Goal: Task Accomplishment & Management: Complete application form

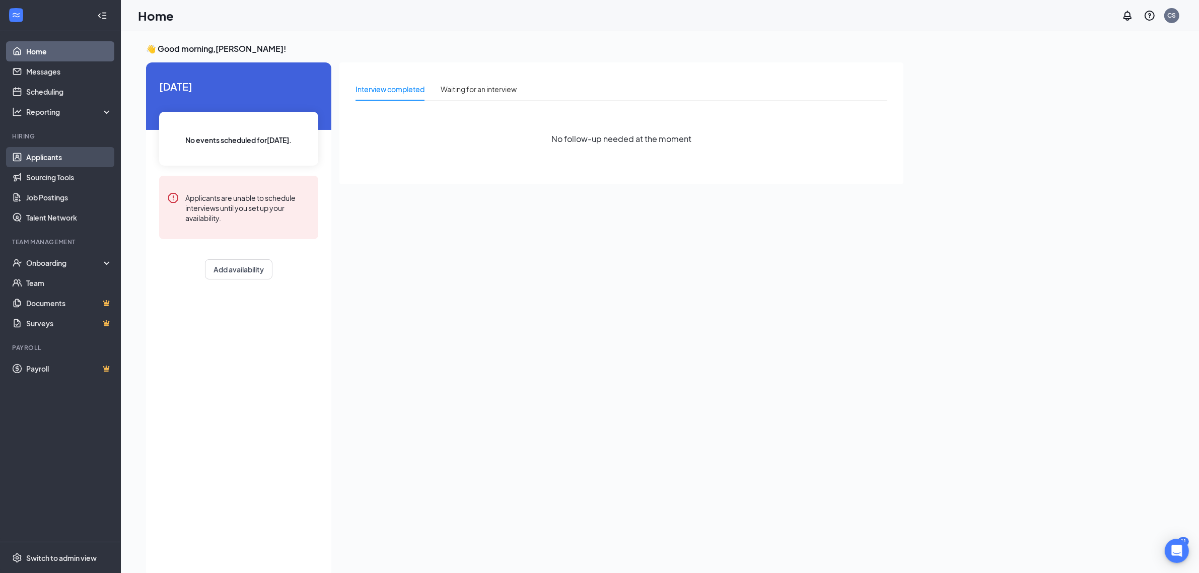
click at [60, 154] on link "Applicants" at bounding box center [69, 157] width 86 height 20
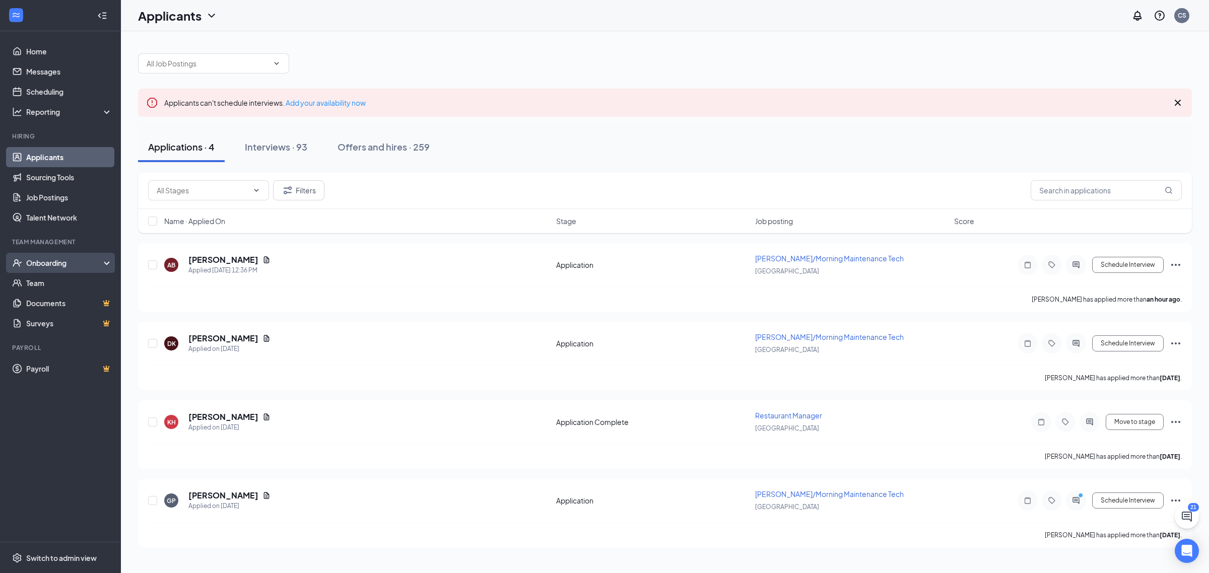
click at [53, 258] on div "Onboarding" at bounding box center [65, 263] width 78 height 10
click at [58, 281] on link "Overview" at bounding box center [69, 283] width 86 height 20
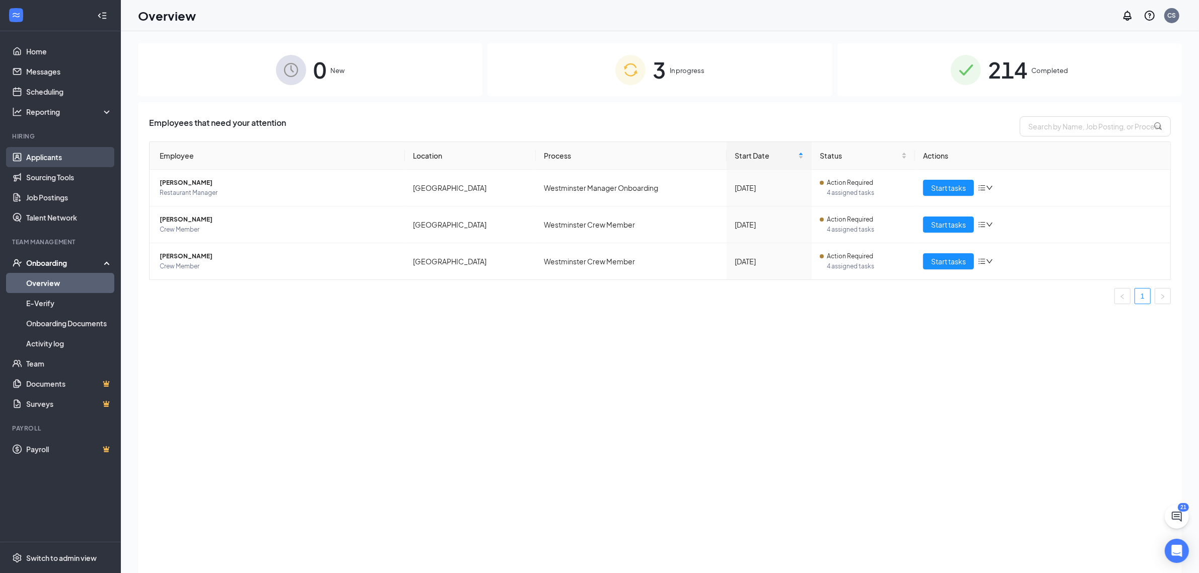
click at [39, 161] on link "Applicants" at bounding box center [69, 157] width 86 height 20
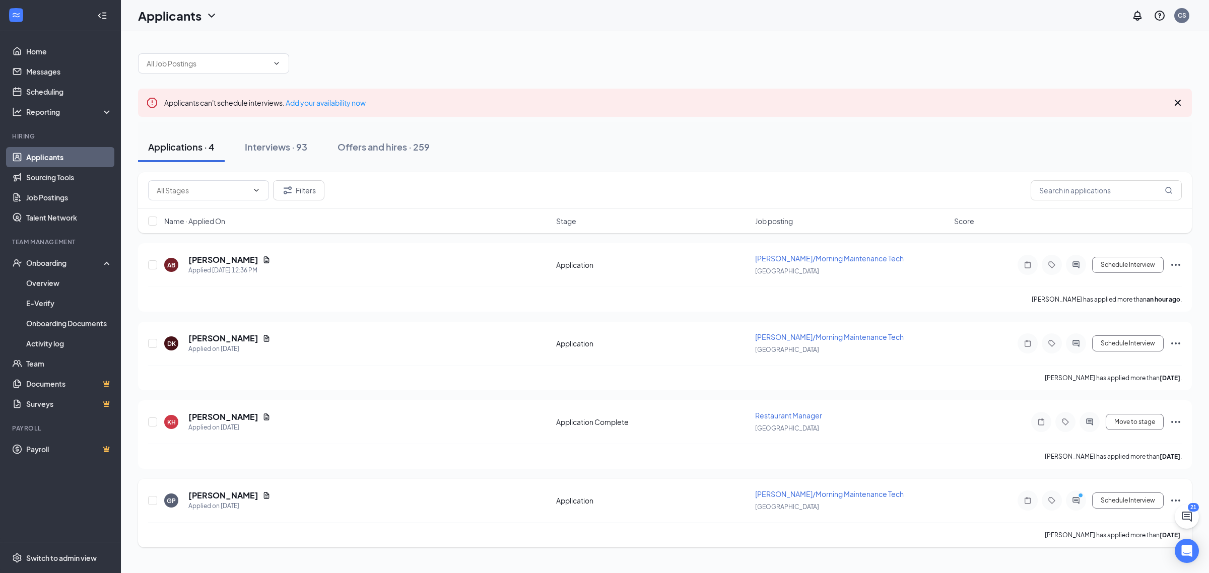
click at [1178, 500] on icon "Ellipses" at bounding box center [1176, 501] width 12 height 12
click at [1126, 336] on p "Move to stage" at bounding box center [1130, 336] width 87 height 10
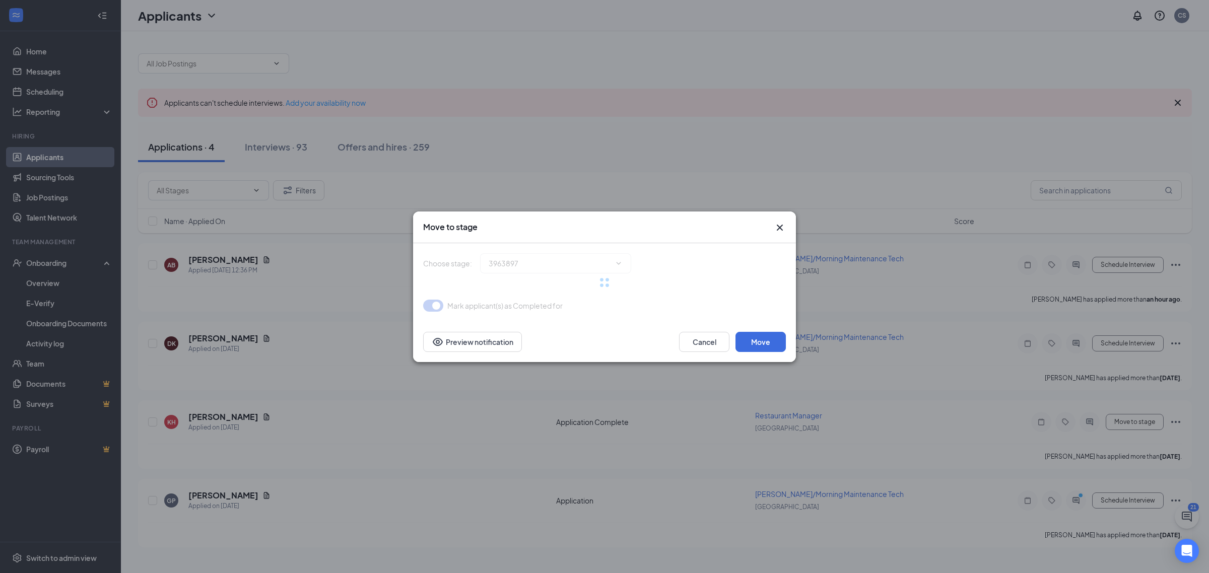
type input "Onsite Interview (next stage)"
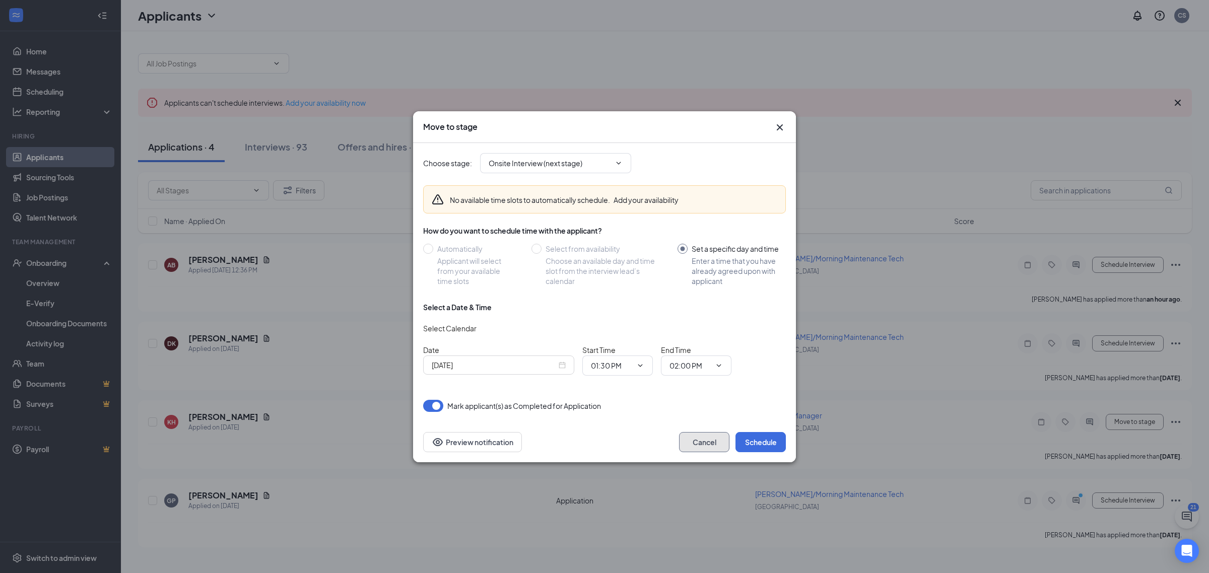
click at [701, 445] on button "Cancel" at bounding box center [704, 442] width 50 height 20
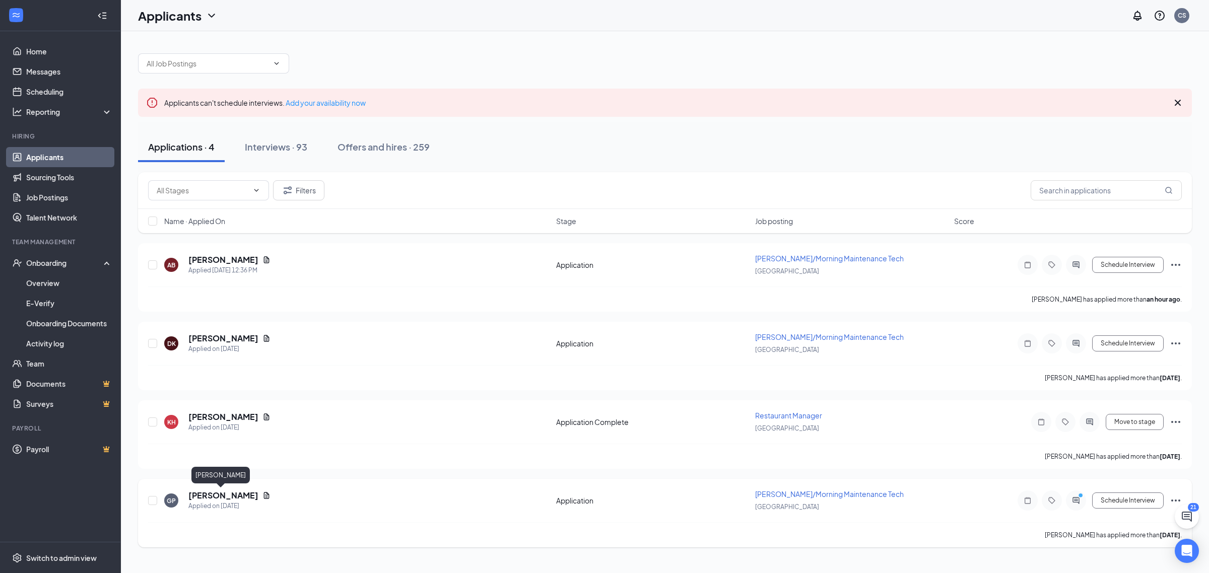
click at [215, 497] on h5 "[PERSON_NAME]" at bounding box center [223, 495] width 70 height 11
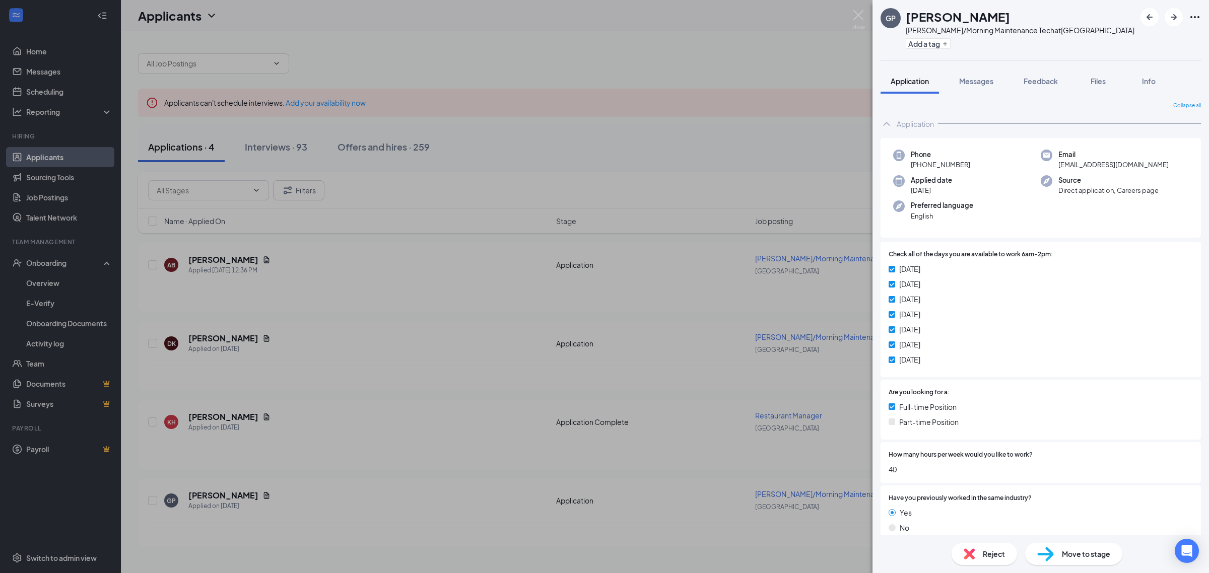
click at [1087, 553] on span "Move to stage" at bounding box center [1086, 554] width 48 height 11
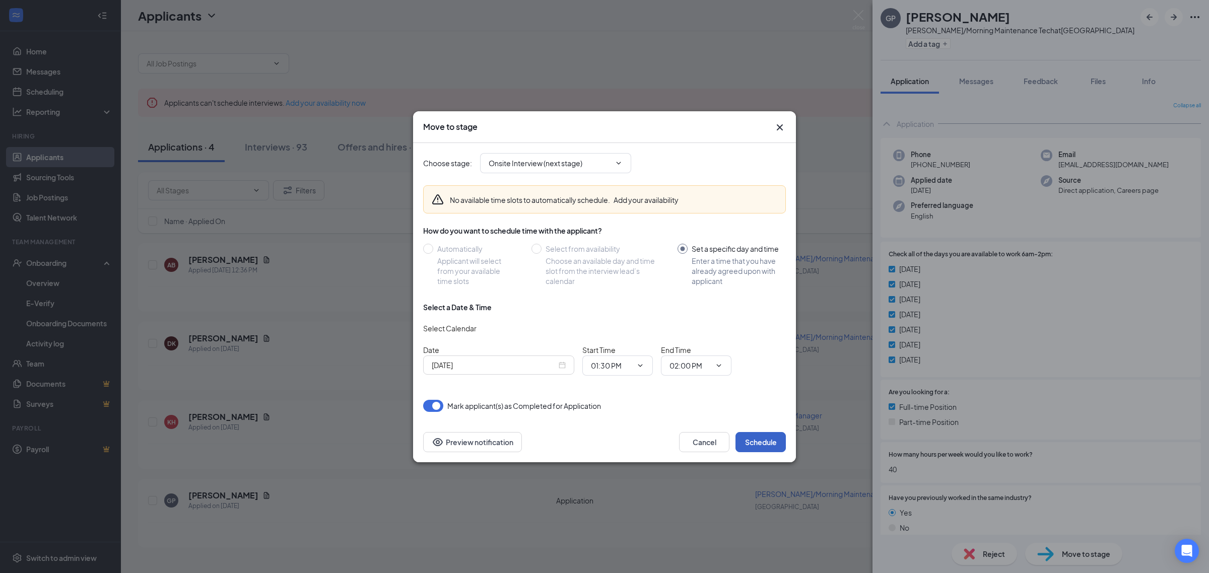
click at [777, 439] on button "Schedule" at bounding box center [760, 442] width 50 height 20
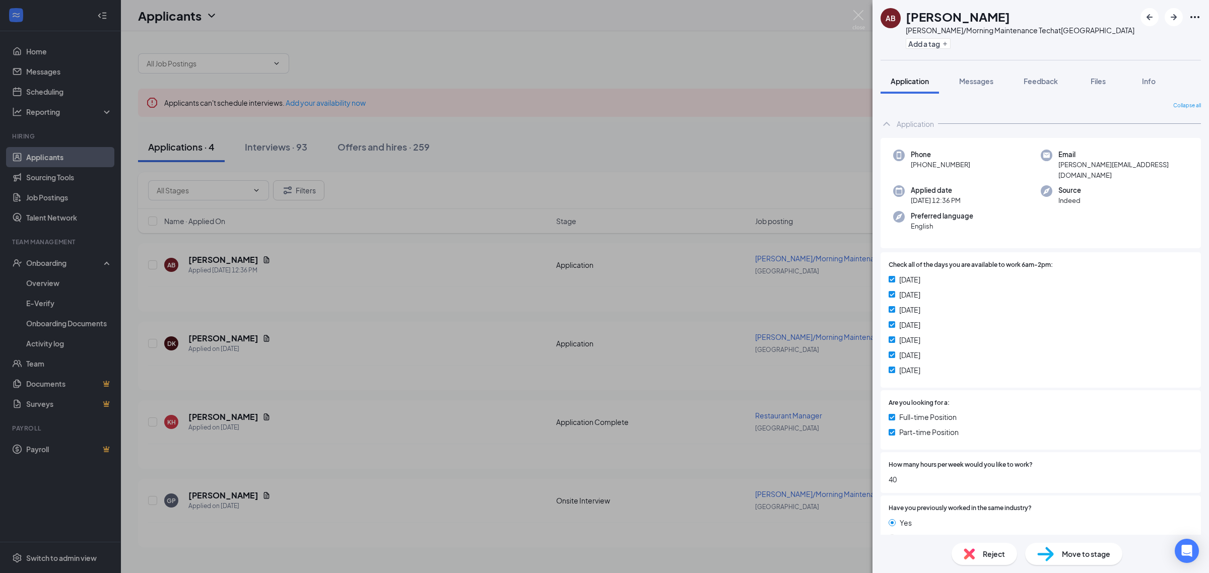
click at [686, 176] on div "AB [PERSON_NAME] [PERSON_NAME]/Morning Maintenance Tech at [GEOGRAPHIC_DATA] Ad…" at bounding box center [604, 286] width 1209 height 573
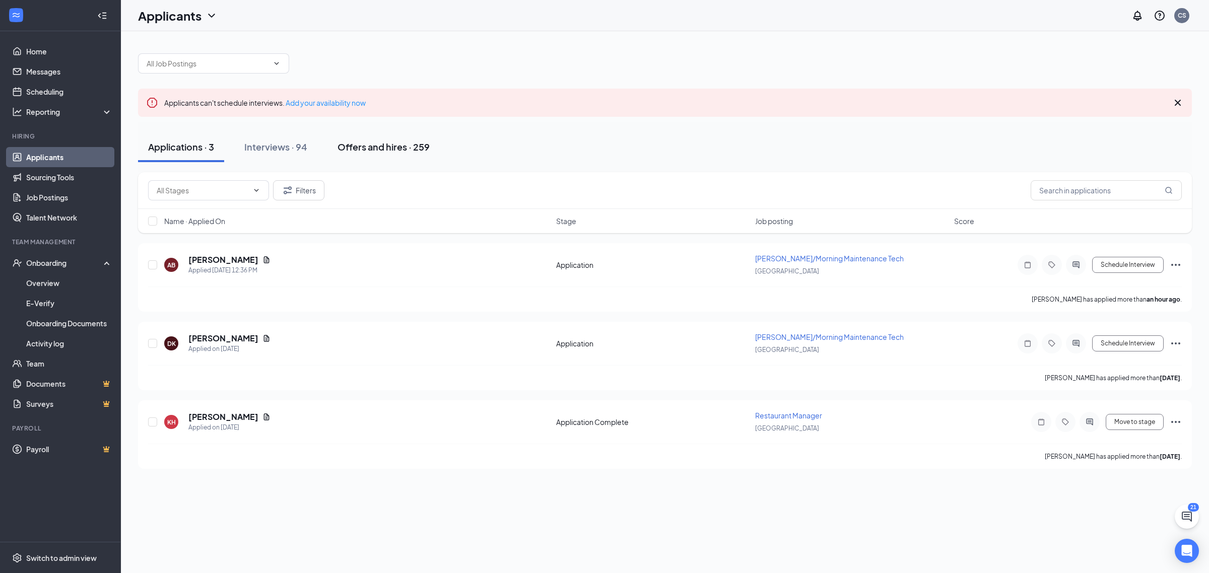
click at [371, 148] on div "Offers and hires · 259" at bounding box center [384, 147] width 92 height 13
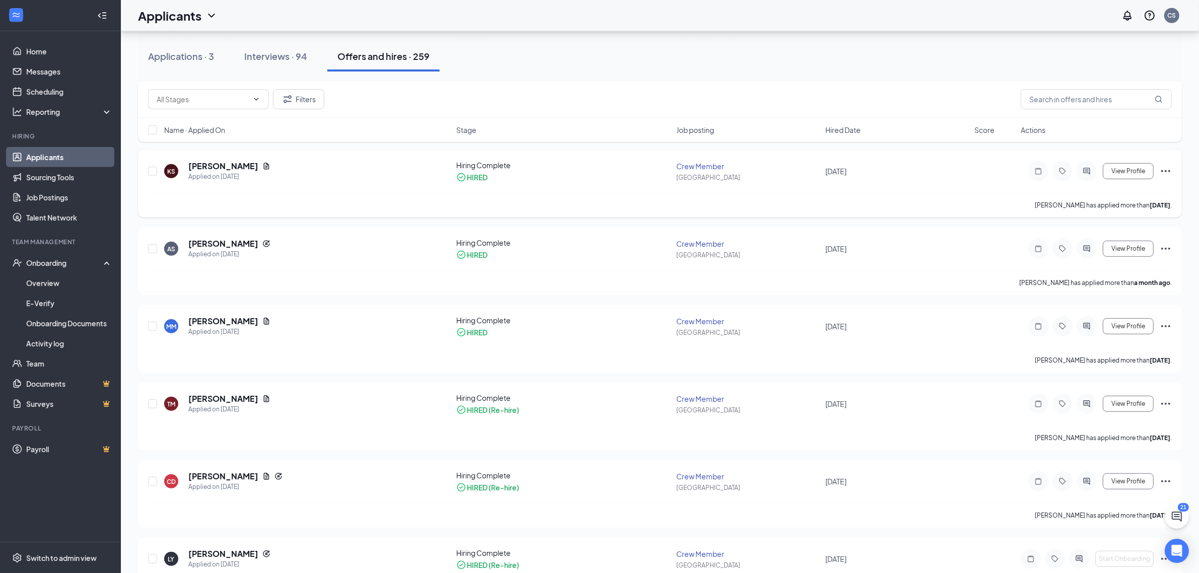
scroll to position [504, 0]
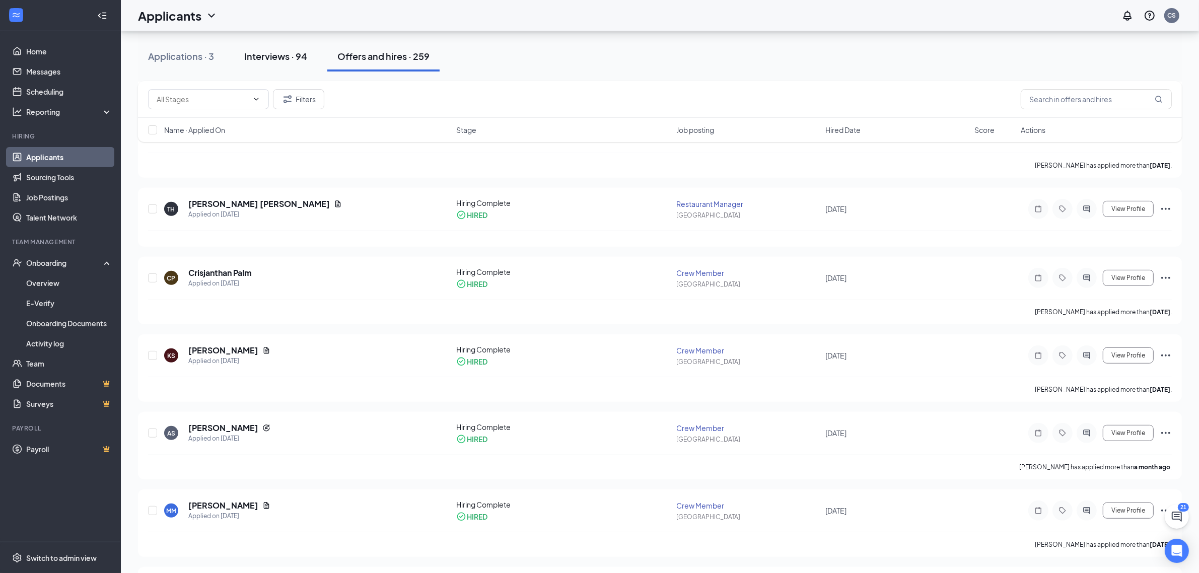
click at [291, 52] on div "Interviews · 94" at bounding box center [275, 56] width 63 height 13
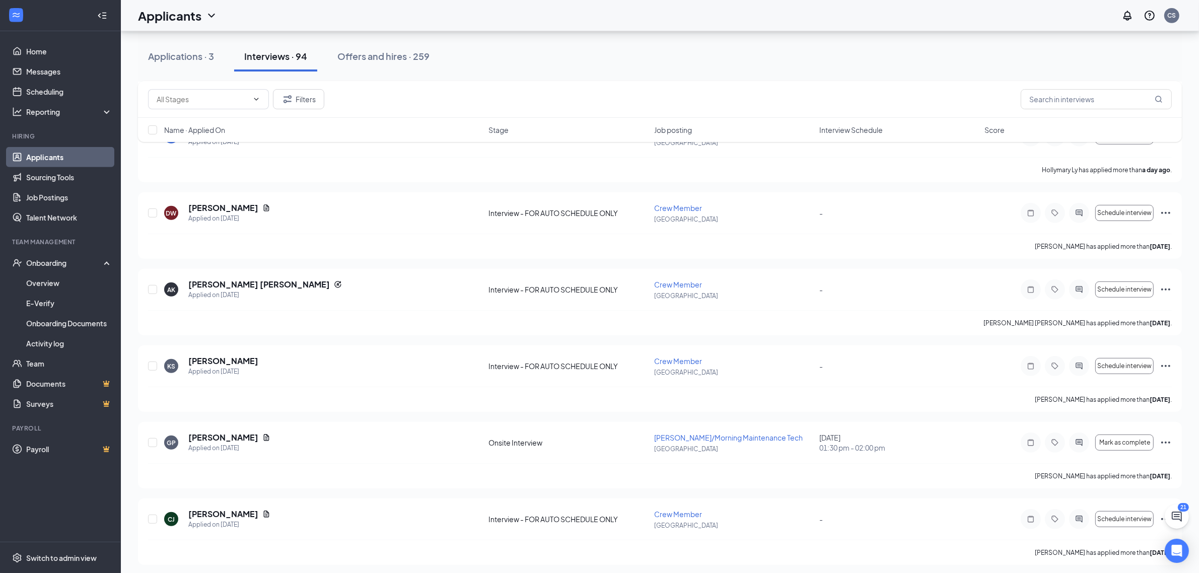
scroll to position [630, 0]
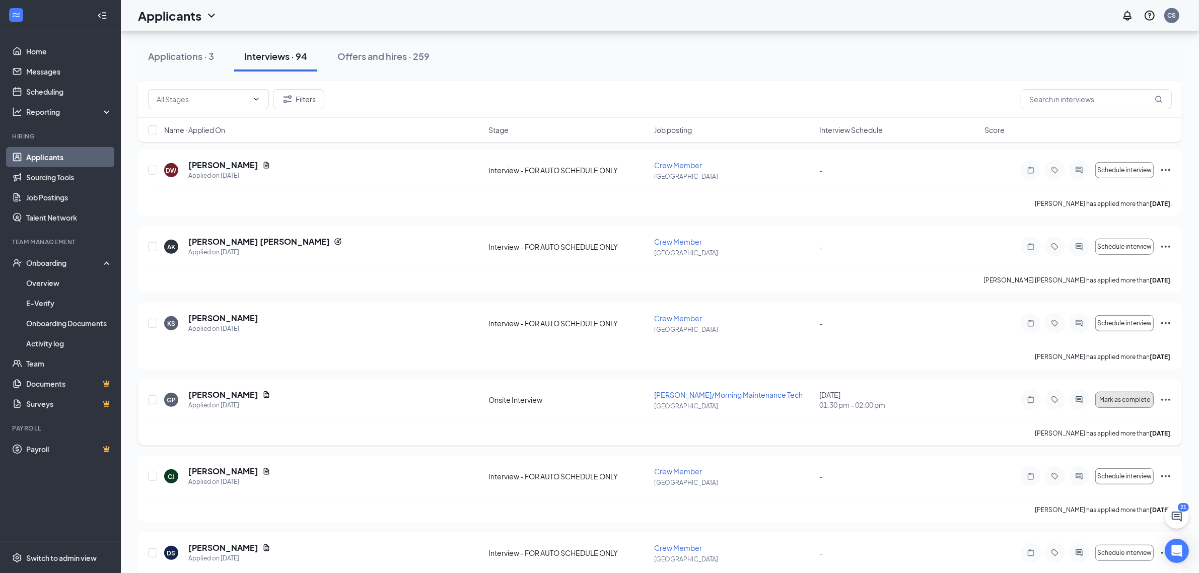
click at [1143, 402] on span "Mark as complete" at bounding box center [1125, 399] width 51 height 7
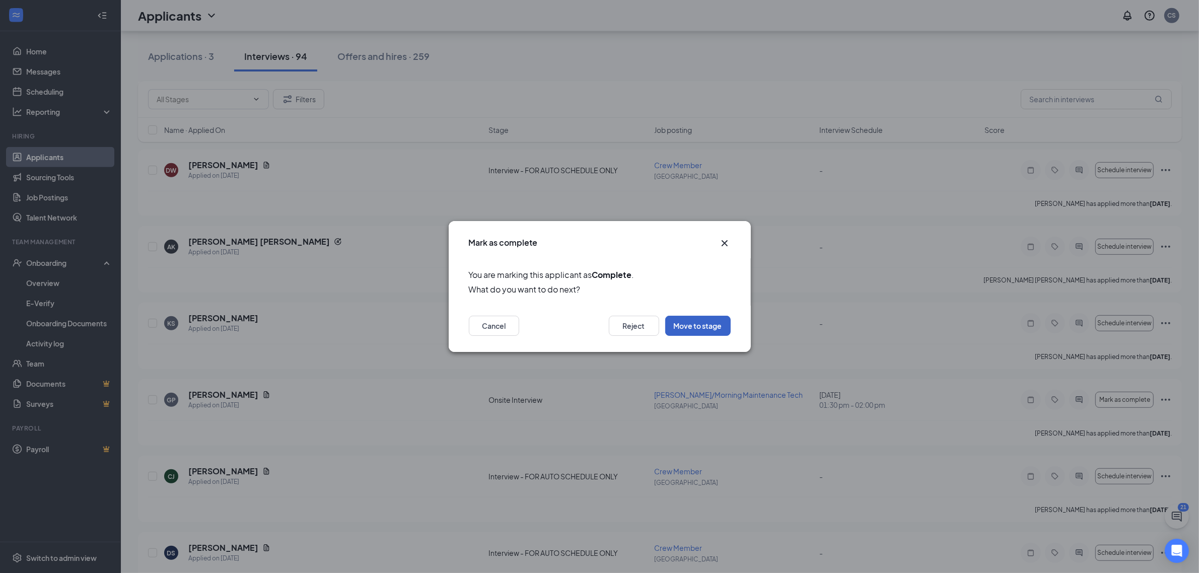
click at [699, 329] on button "Move to stage" at bounding box center [697, 326] width 65 height 20
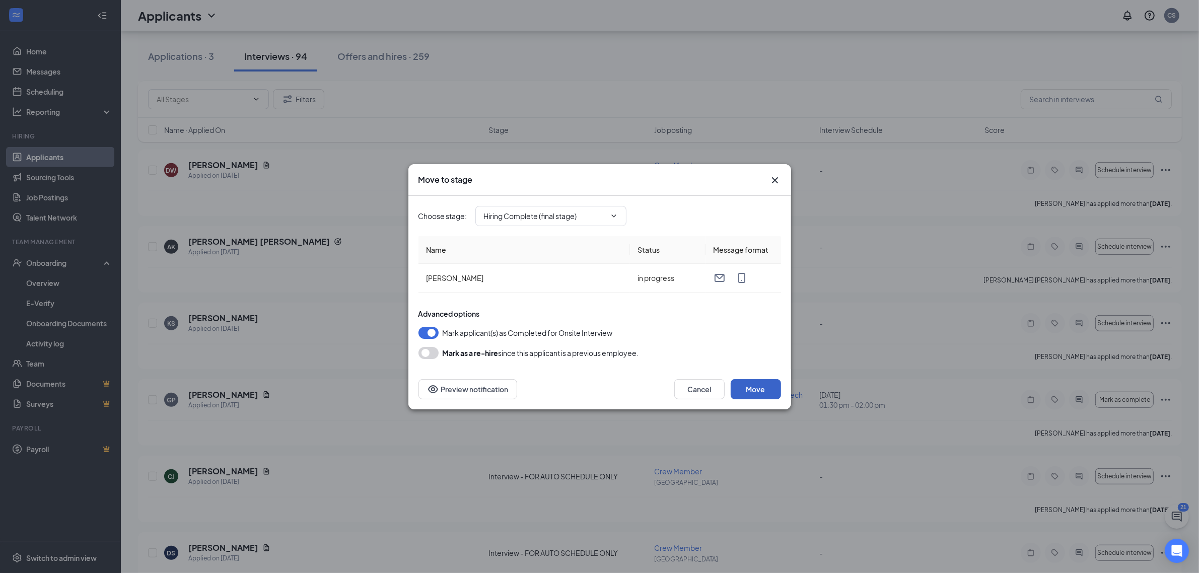
click at [766, 389] on button "Move" at bounding box center [756, 389] width 50 height 20
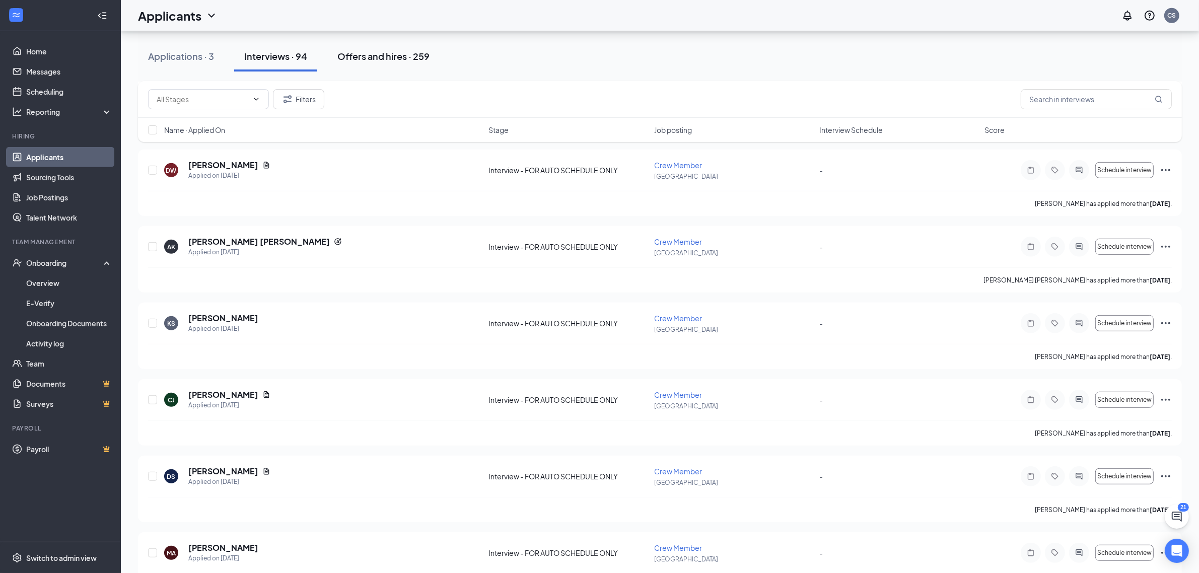
click at [381, 59] on div "Offers and hires · 259" at bounding box center [384, 56] width 92 height 13
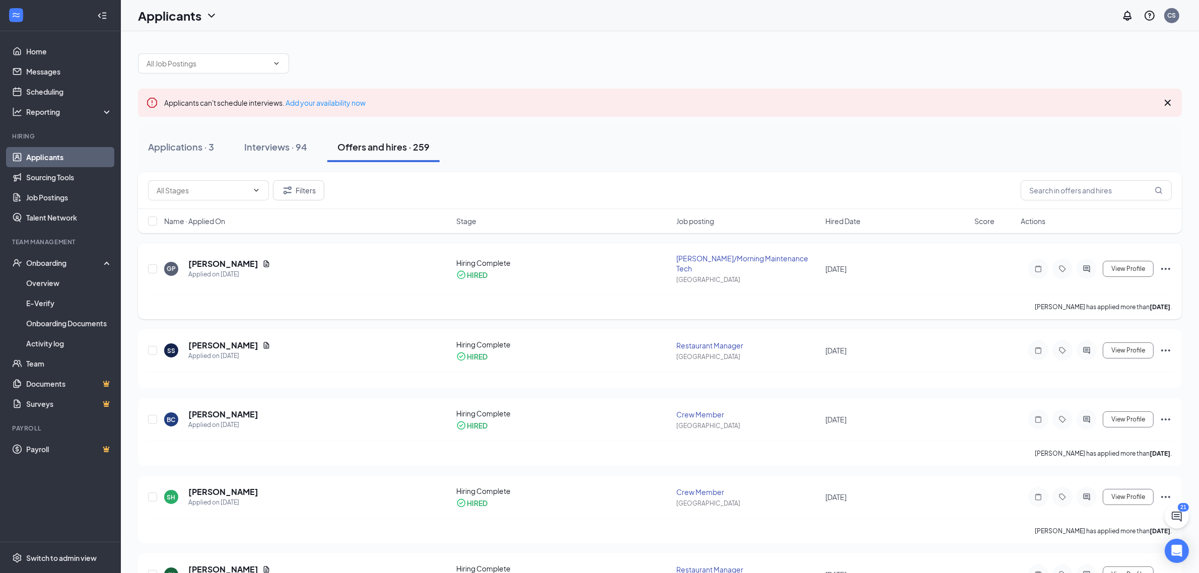
click at [1162, 263] on icon "Ellipses" at bounding box center [1166, 269] width 12 height 12
click at [1111, 366] on p "Move to stage" at bounding box center [1121, 371] width 87 height 10
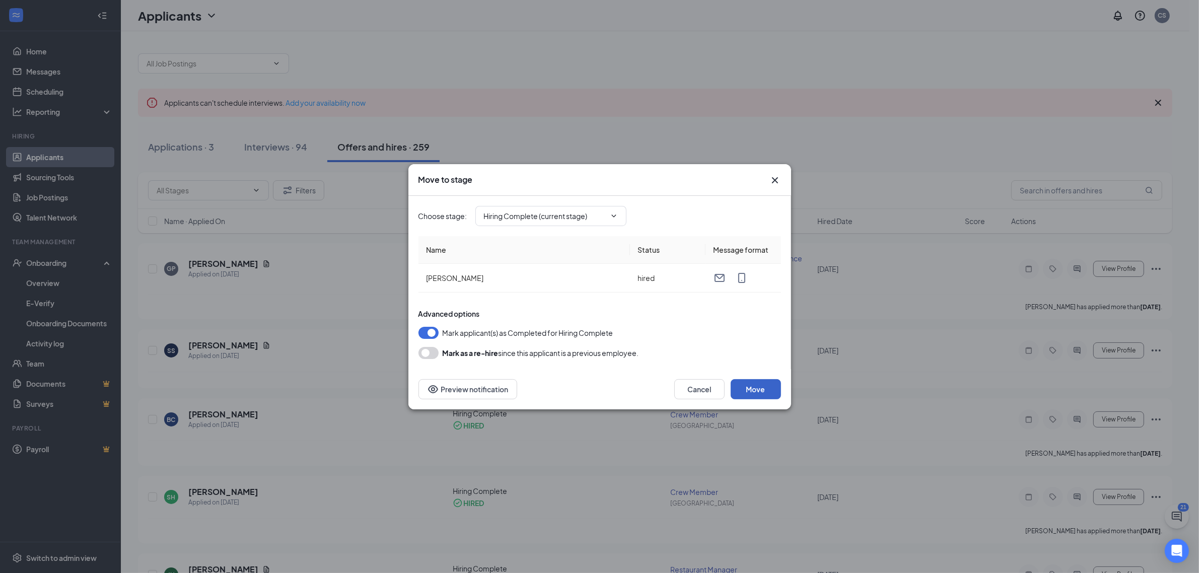
click at [771, 388] on button "Move" at bounding box center [756, 389] width 50 height 20
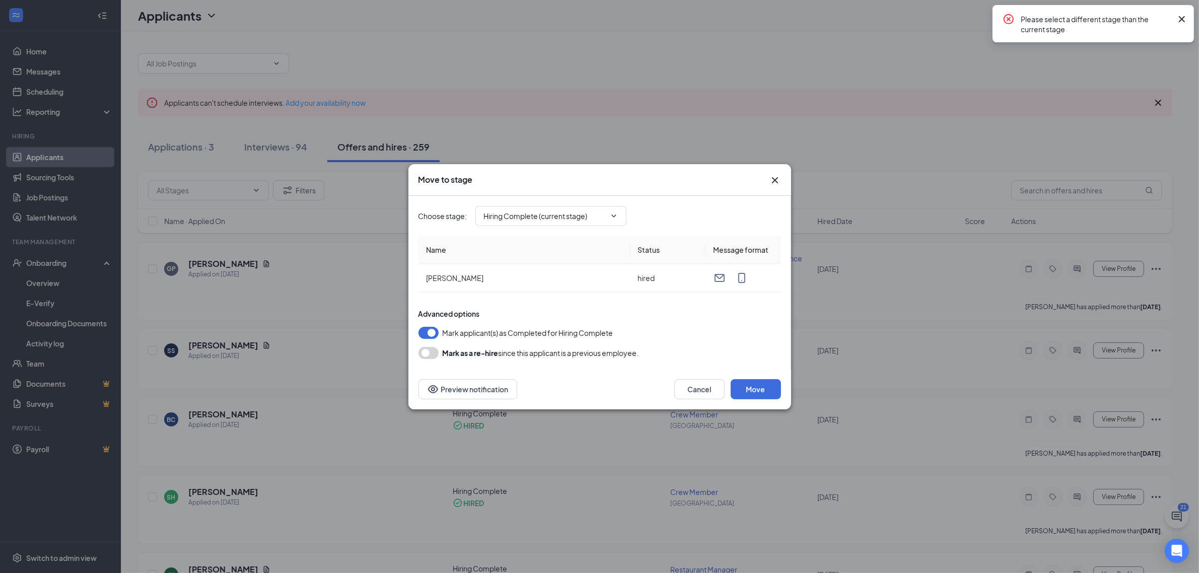
click at [1182, 17] on icon "Cross" at bounding box center [1182, 19] width 12 height 12
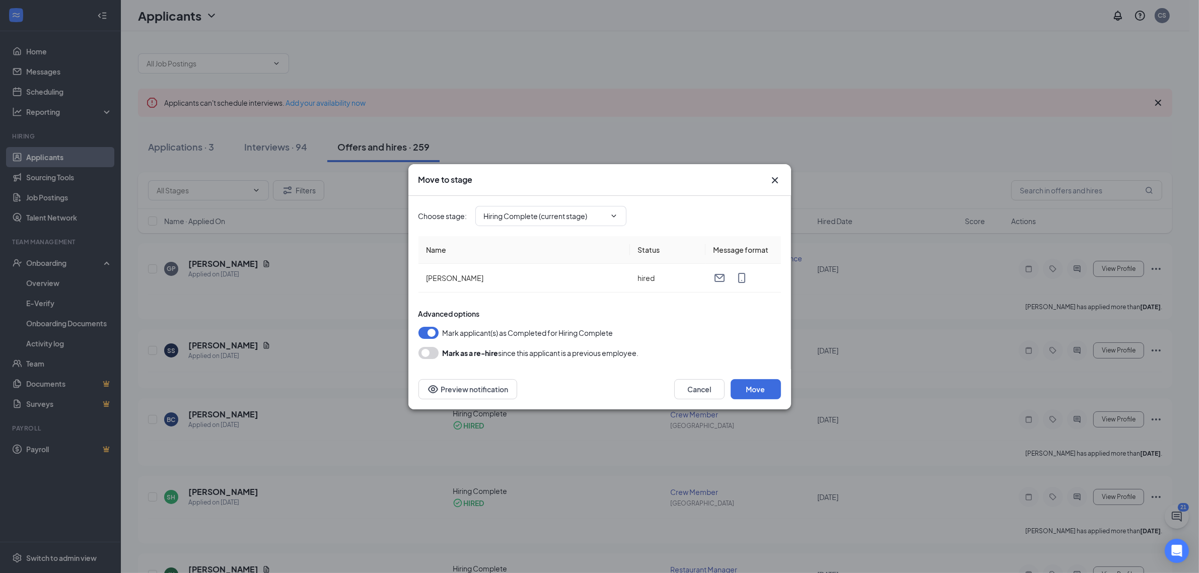
click at [778, 183] on icon "Cross" at bounding box center [775, 180] width 12 height 12
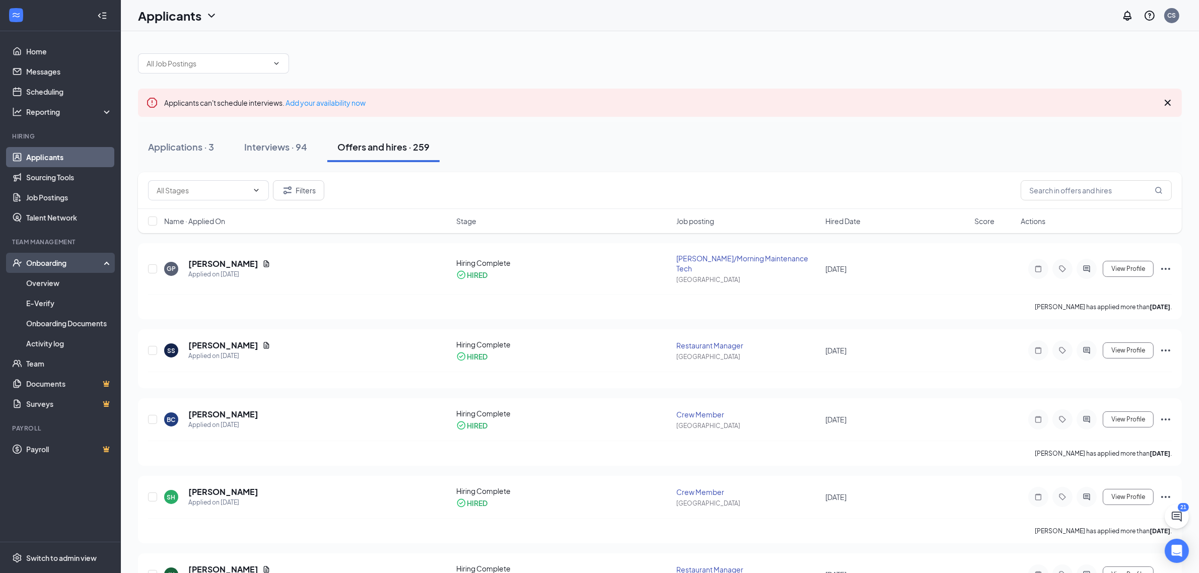
click at [48, 258] on div "Onboarding" at bounding box center [65, 263] width 78 height 10
click at [53, 265] on div "Onboarding" at bounding box center [65, 263] width 78 height 10
click at [51, 281] on link "Overview" at bounding box center [69, 283] width 86 height 20
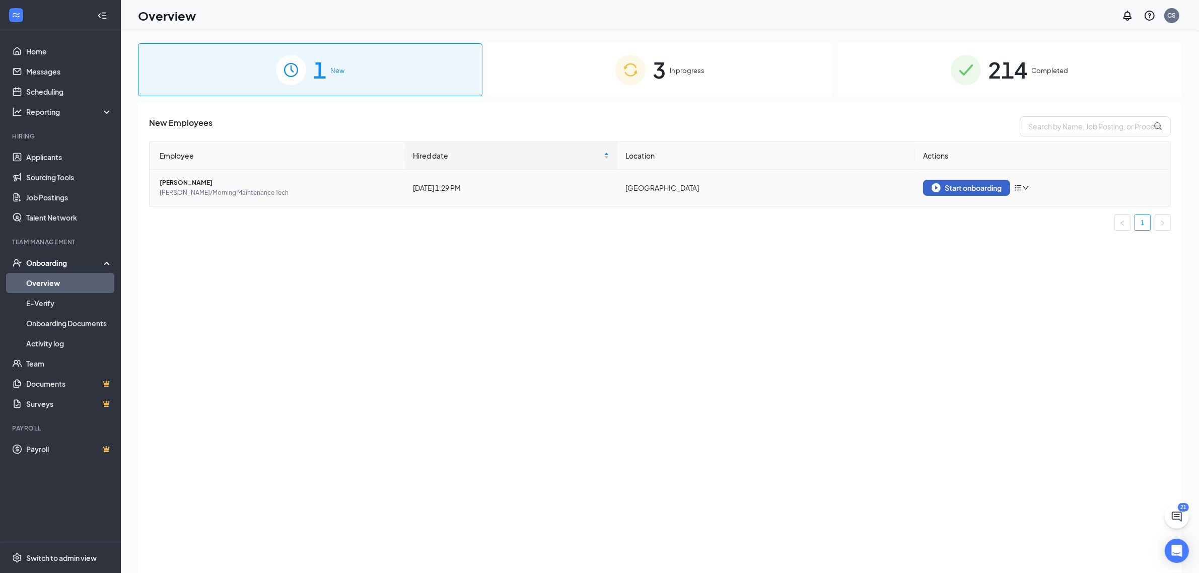
click at [994, 193] on button "Start onboarding" at bounding box center [966, 188] width 87 height 16
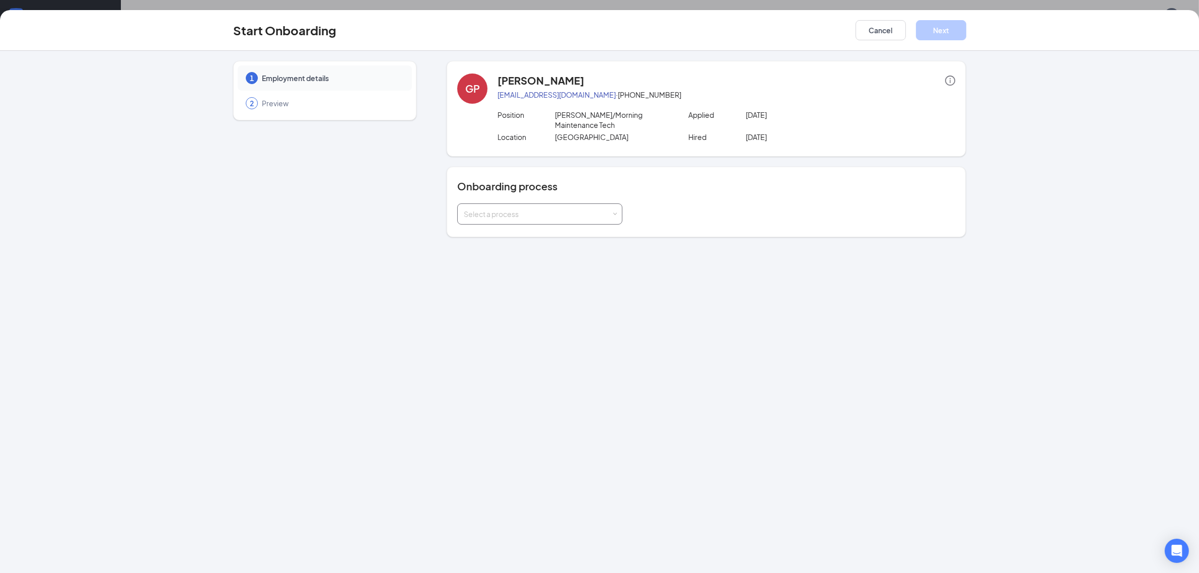
click at [618, 204] on div "Select a process" at bounding box center [539, 214] width 165 height 21
click at [560, 316] on li "Westminster Crew Member" at bounding box center [539, 319] width 165 height 18
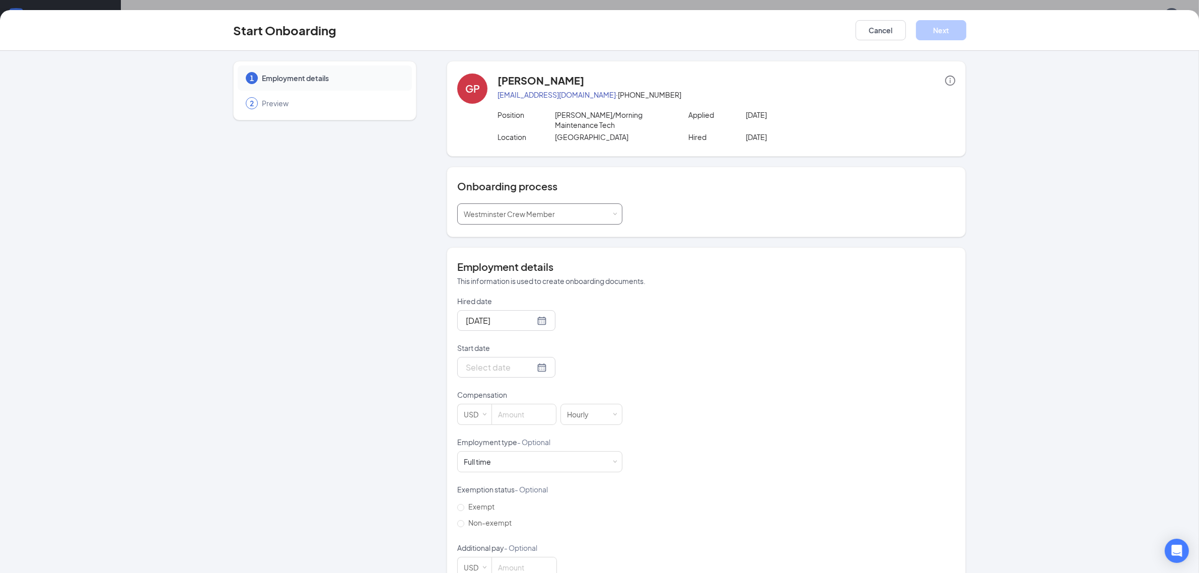
scroll to position [19, 0]
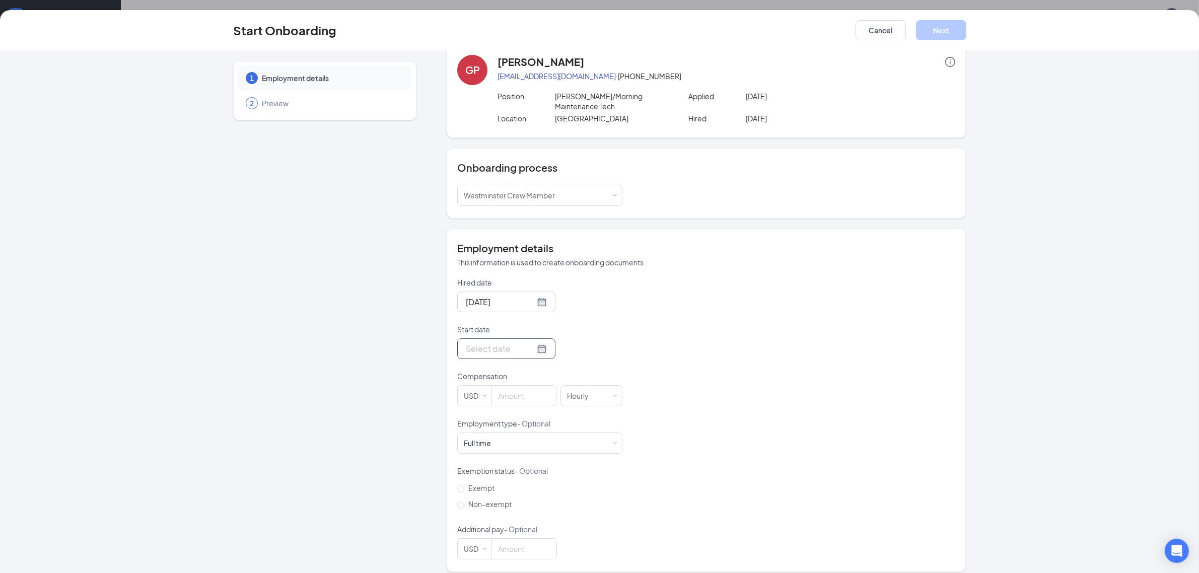
click at [525, 343] on div at bounding box center [506, 349] width 81 height 13
type input "[DATE]"
click at [521, 433] on div "17" at bounding box center [527, 439] width 12 height 12
click at [515, 392] on input at bounding box center [524, 396] width 64 height 20
type input "17"
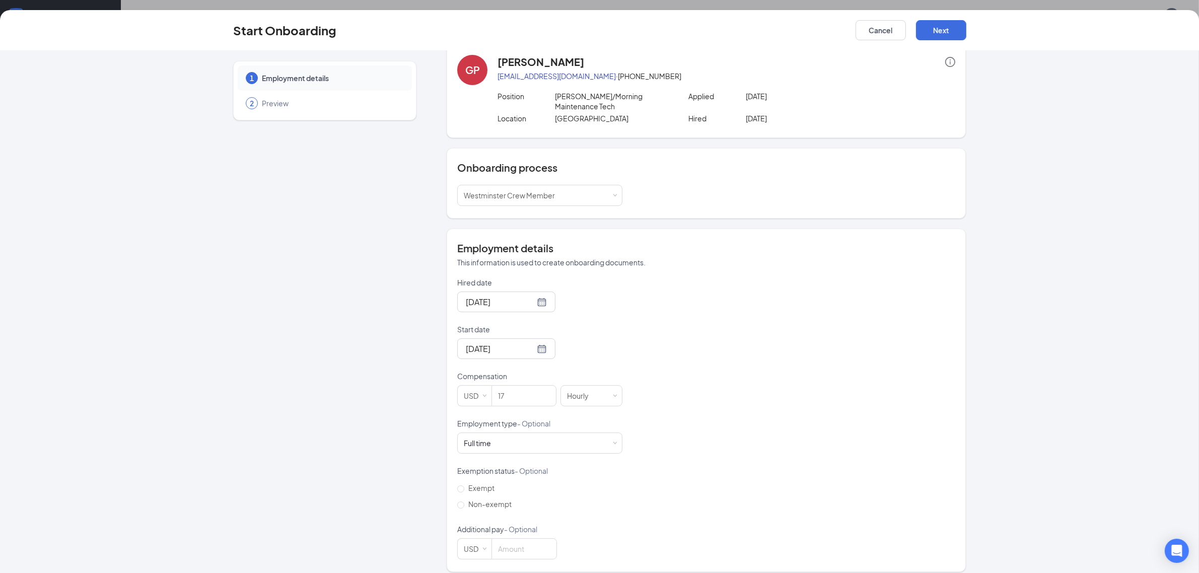
click at [631, 424] on div "Hired date [DATE] Start date [DATE] [DATE] Su Mo Tu We Th Fr Sa 31 1 2 3 4 5 6 …" at bounding box center [706, 419] width 498 height 282
click at [457, 502] on input "Non-exempt" at bounding box center [460, 505] width 7 height 7
radio input "true"
click at [953, 26] on button "Next" at bounding box center [941, 30] width 50 height 20
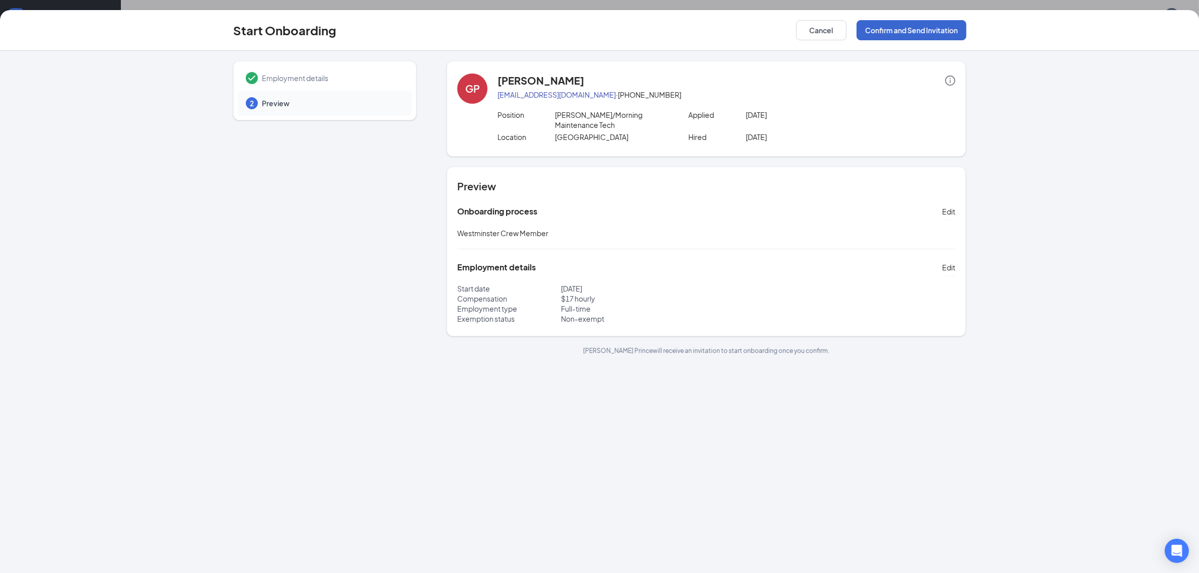
scroll to position [0, 0]
click at [936, 29] on button "Confirm and Send Invitation" at bounding box center [912, 30] width 110 height 20
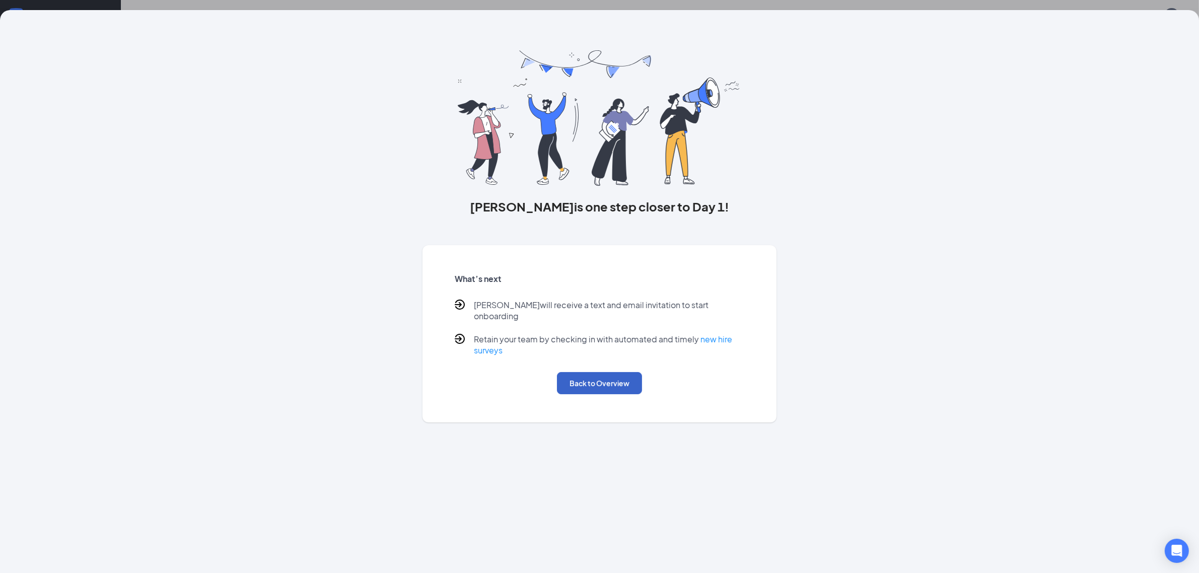
click at [610, 375] on button "Back to Overview" at bounding box center [599, 383] width 85 height 22
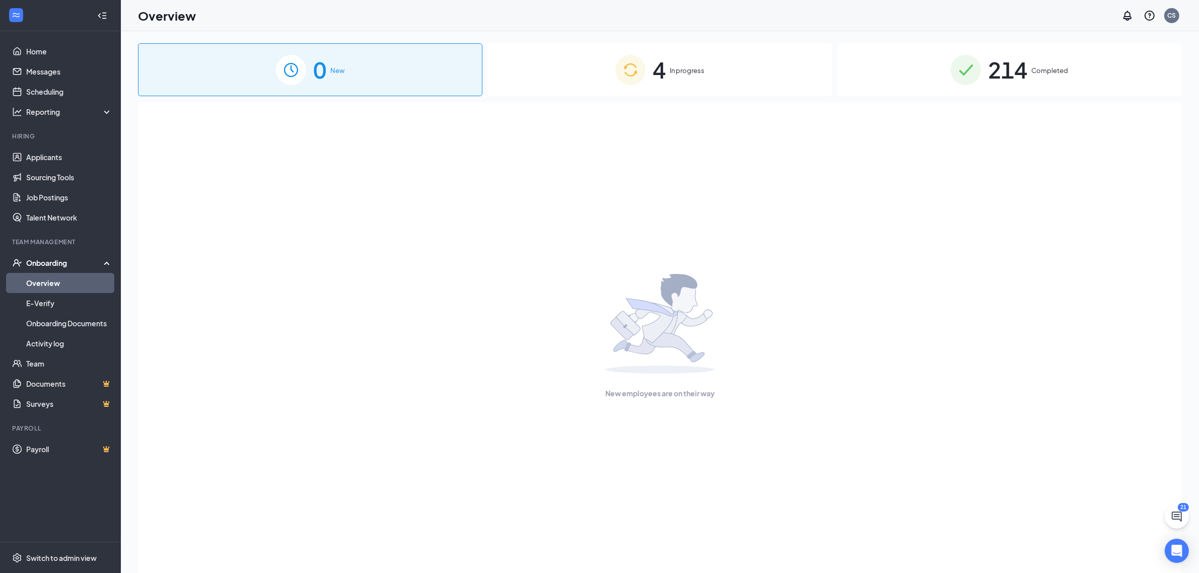
click at [661, 71] on span "4" at bounding box center [659, 69] width 13 height 35
